Goal: Transaction & Acquisition: Book appointment/travel/reservation

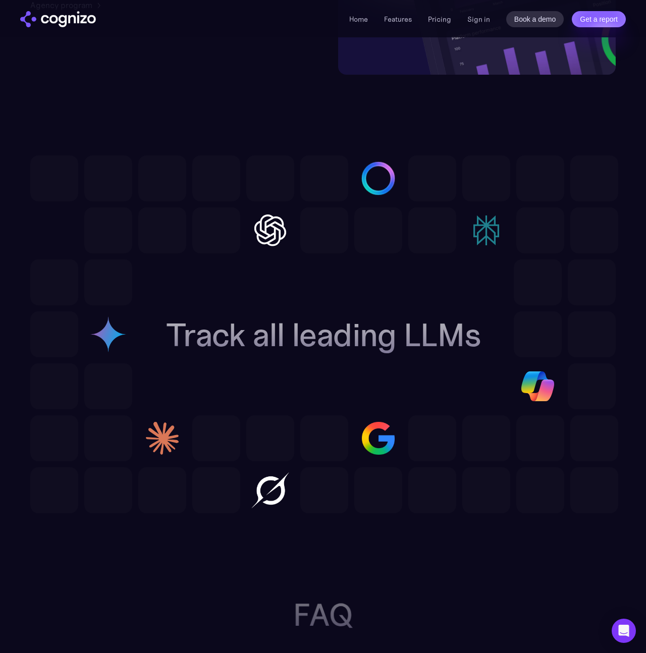
scroll to position [2717, 0]
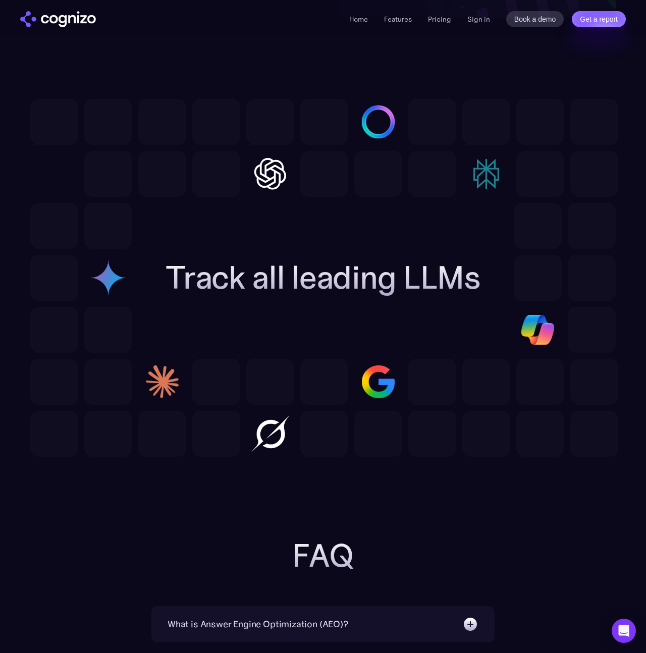
click at [431, 193] on div at bounding box center [433, 174] width 48 height 46
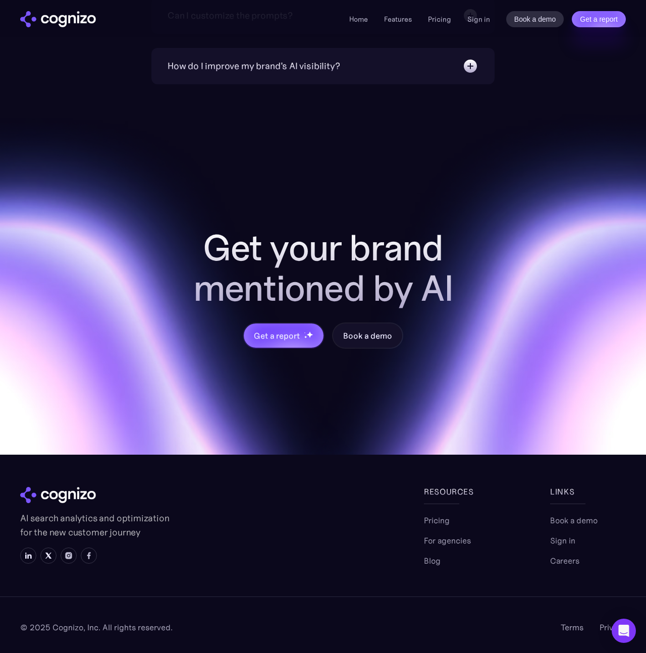
scroll to position [3796, 0]
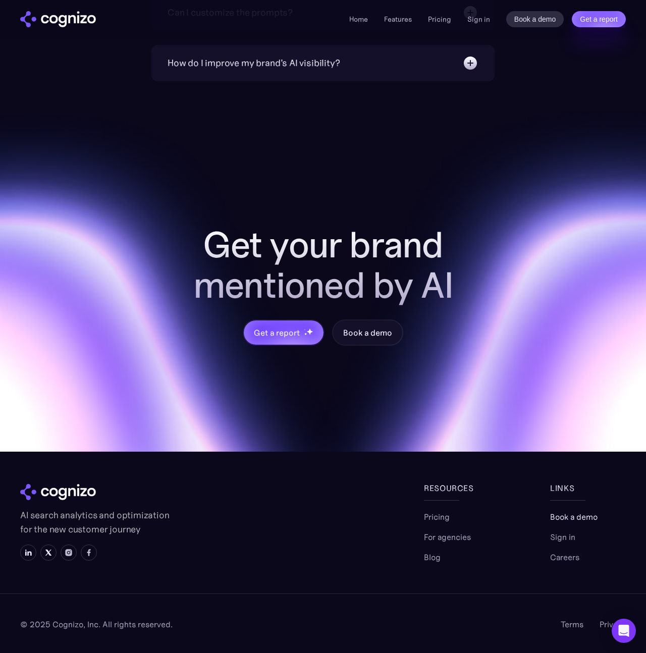
click at [579, 519] on link "Book a demo" at bounding box center [573, 517] width 47 height 12
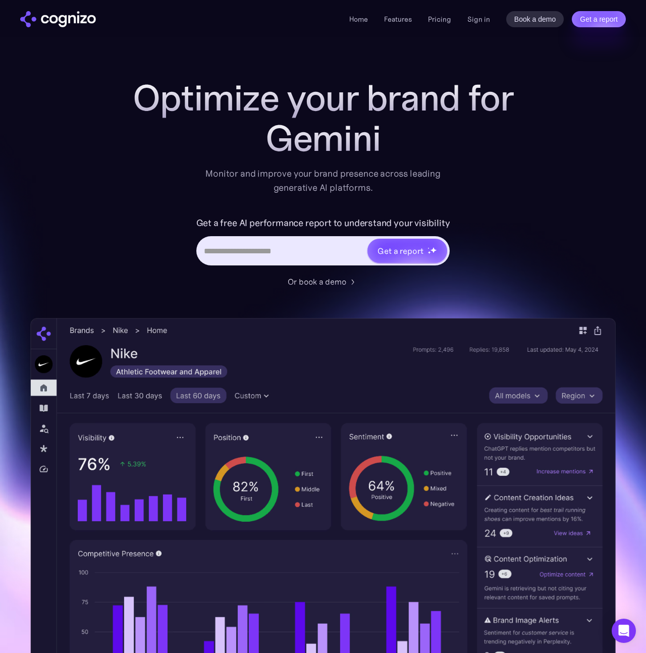
scroll to position [1, 0]
